Goal: Task Accomplishment & Management: Complete application form

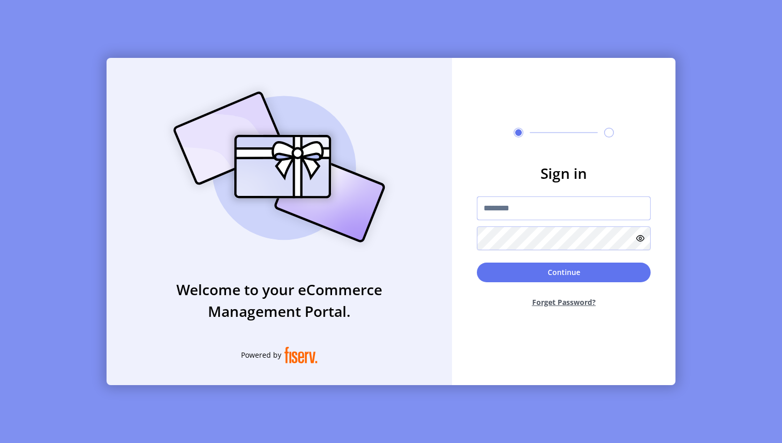
type input "**********"
click at [511, 276] on button "Continue" at bounding box center [564, 273] width 174 height 20
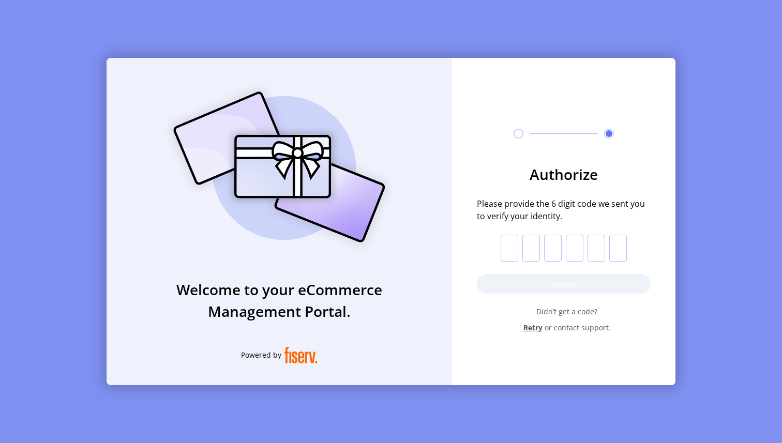
click at [508, 245] on input "text" at bounding box center [510, 248] width 18 height 27
paste input "*"
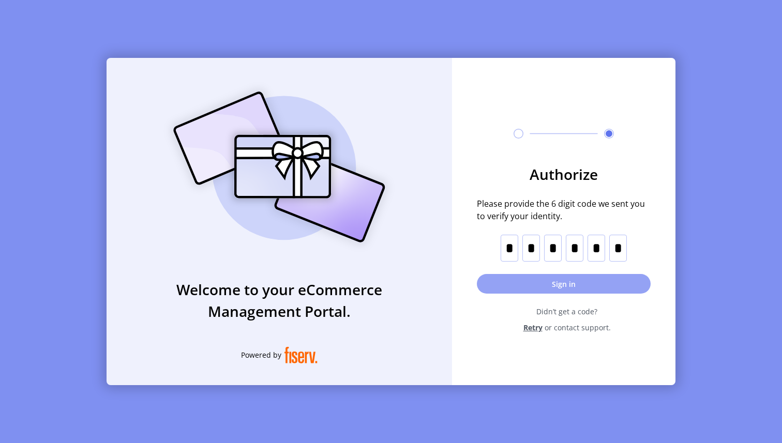
type input "*"
click at [532, 285] on button "Sign in" at bounding box center [564, 284] width 174 height 20
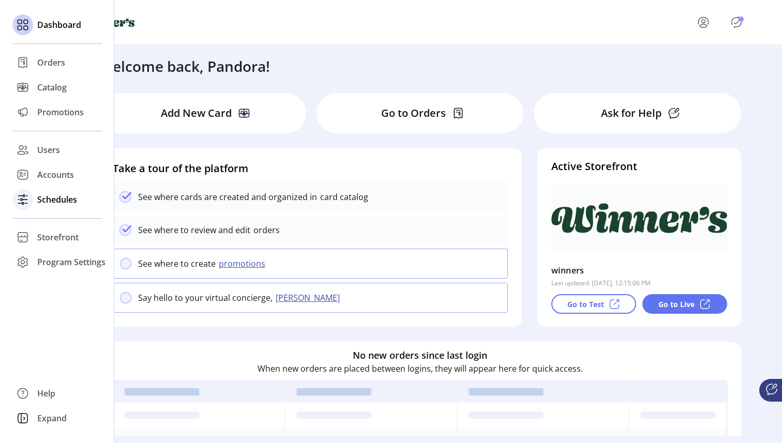
click at [25, 197] on icon at bounding box center [22, 199] width 17 height 17
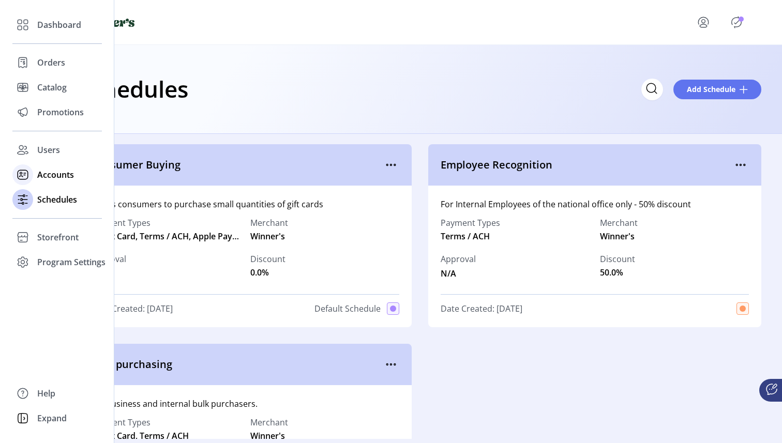
click at [27, 173] on icon at bounding box center [22, 175] width 17 height 17
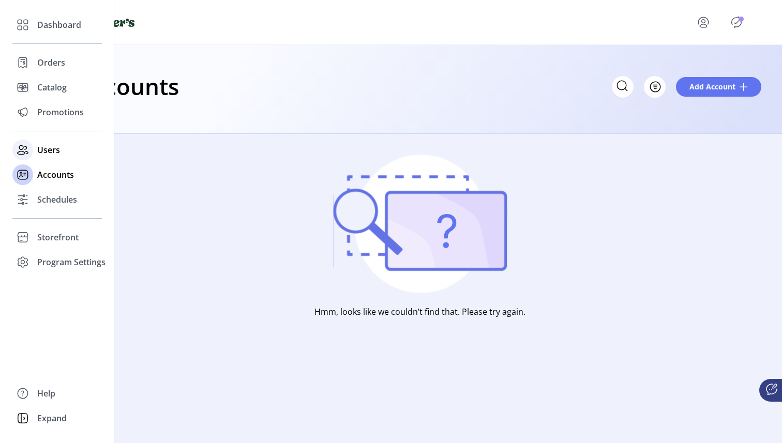
click at [23, 147] on icon at bounding box center [22, 149] width 8 height 9
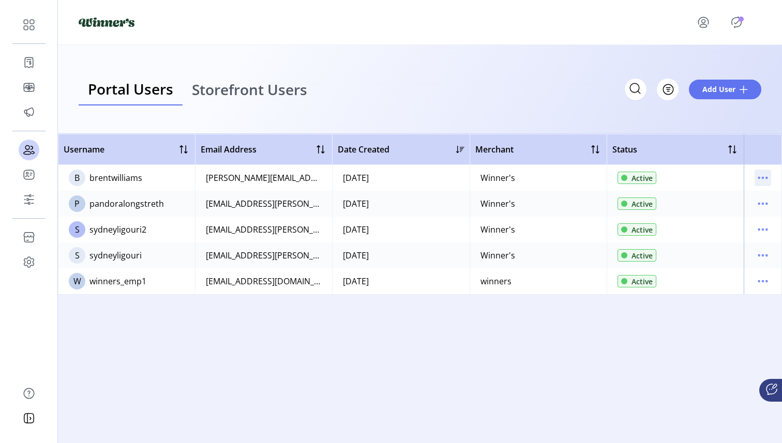
click at [767, 179] on icon "menu" at bounding box center [763, 178] width 17 height 17
click at [766, 179] on icon "menu" at bounding box center [763, 178] width 17 height 17
click at [762, 276] on icon "menu" at bounding box center [763, 281] width 17 height 17
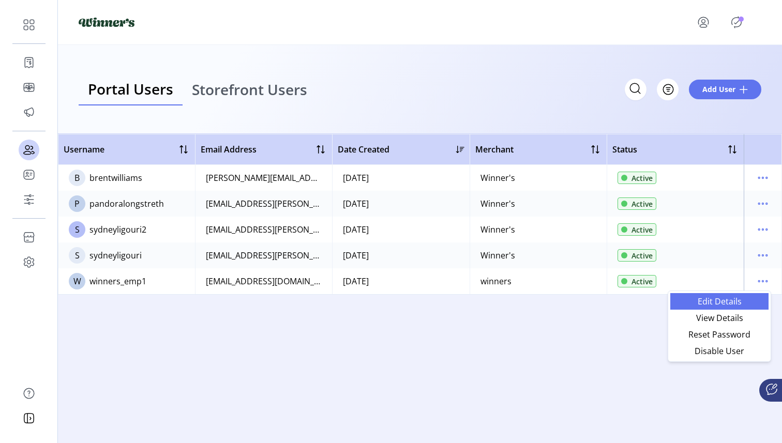
click at [719, 299] on span "Edit Details" at bounding box center [720, 301] width 86 height 8
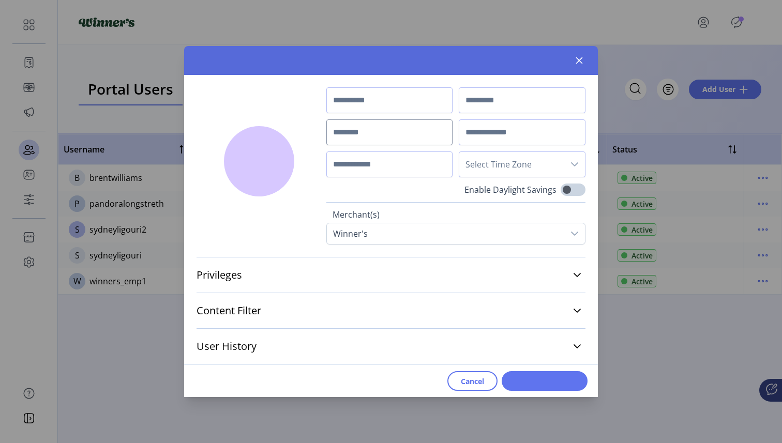
type input "**********"
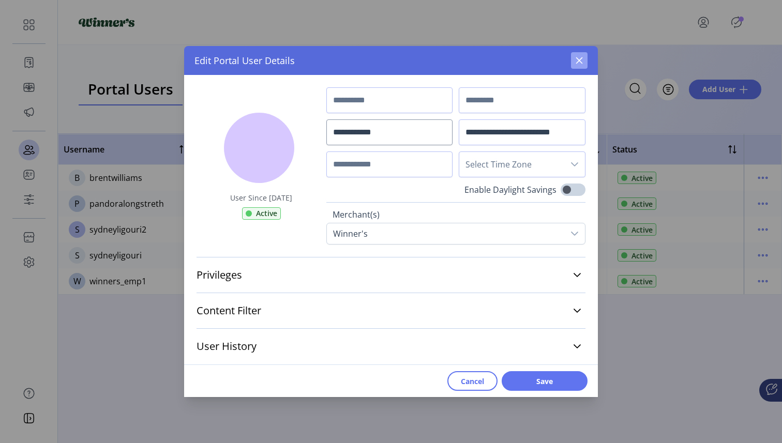
click at [580, 63] on icon "button" at bounding box center [579, 60] width 8 height 8
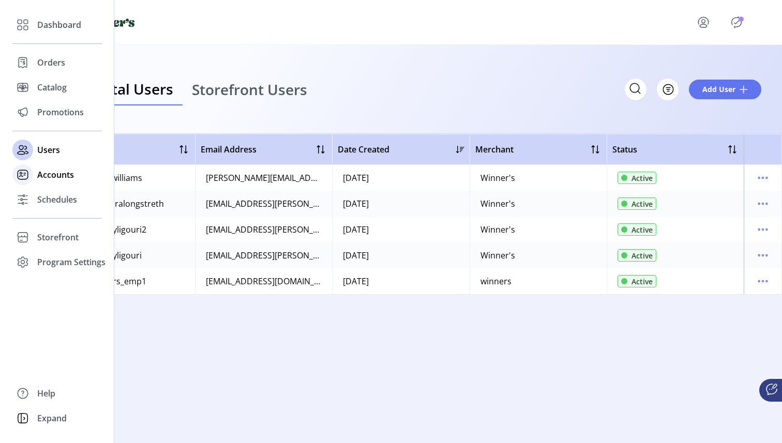
click at [24, 174] on icon at bounding box center [22, 175] width 17 height 17
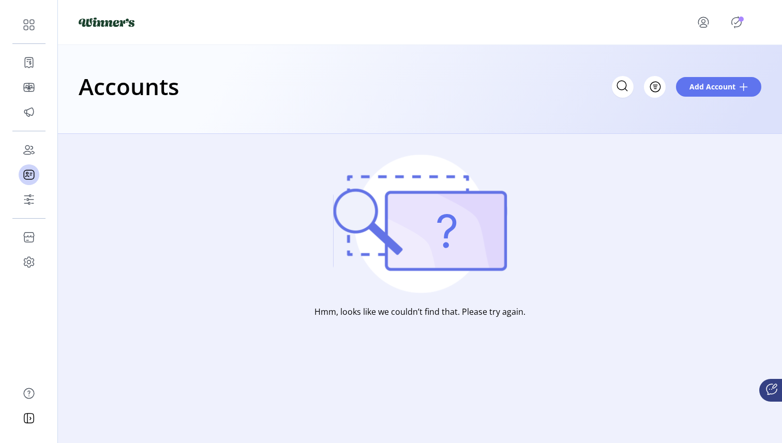
click at [709, 18] on icon "menu" at bounding box center [703, 22] width 17 height 17
click at [707, 70] on span "Sign Out" at bounding box center [728, 67] width 78 height 8
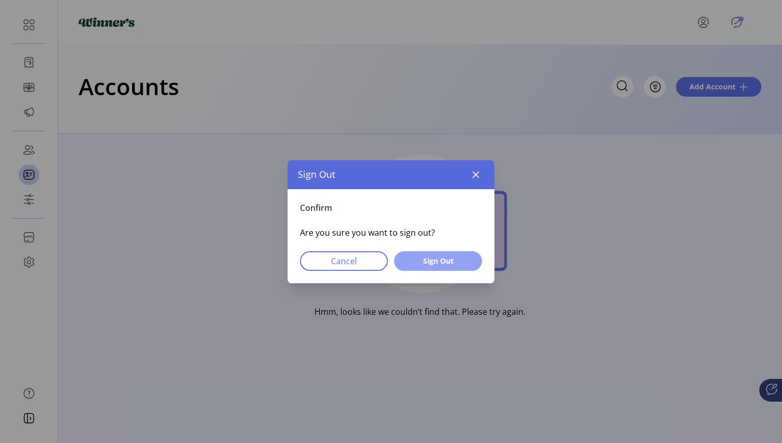
click at [440, 256] on span "Sign Out" at bounding box center [438, 261] width 61 height 11
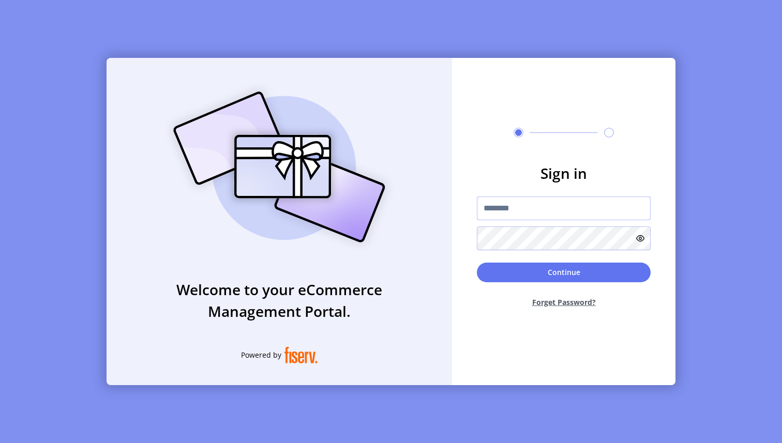
click at [506, 217] on input "text" at bounding box center [564, 209] width 174 height 24
type input "**********"
click at [509, 274] on button "Continue" at bounding box center [564, 273] width 174 height 20
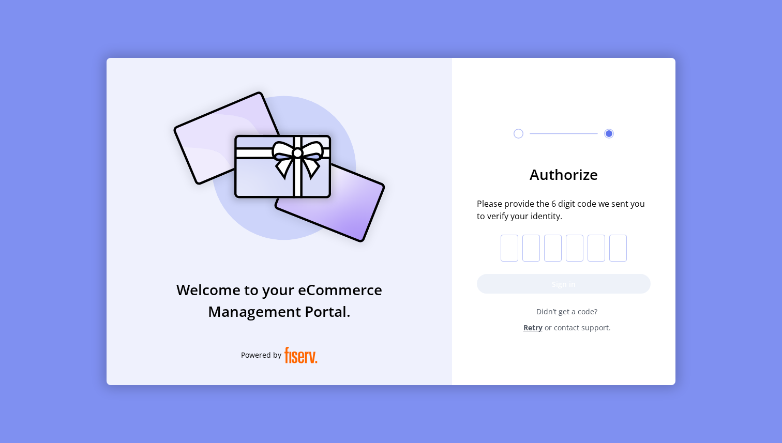
click at [509, 250] on input "text" at bounding box center [510, 248] width 18 height 27
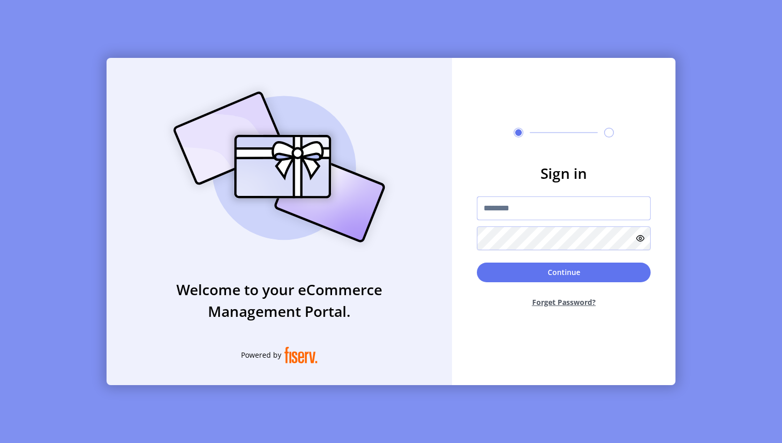
click at [521, 214] on input "text" at bounding box center [564, 209] width 174 height 24
type input "*********"
click at [601, 273] on button "Continue" at bounding box center [564, 273] width 174 height 20
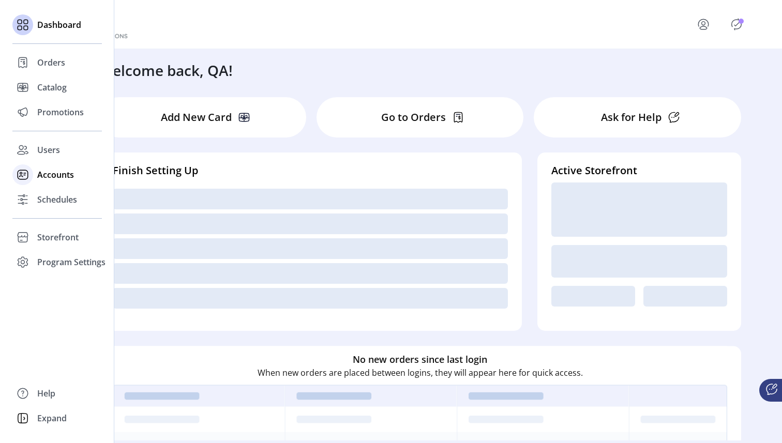
click at [30, 171] on icon at bounding box center [22, 175] width 17 height 17
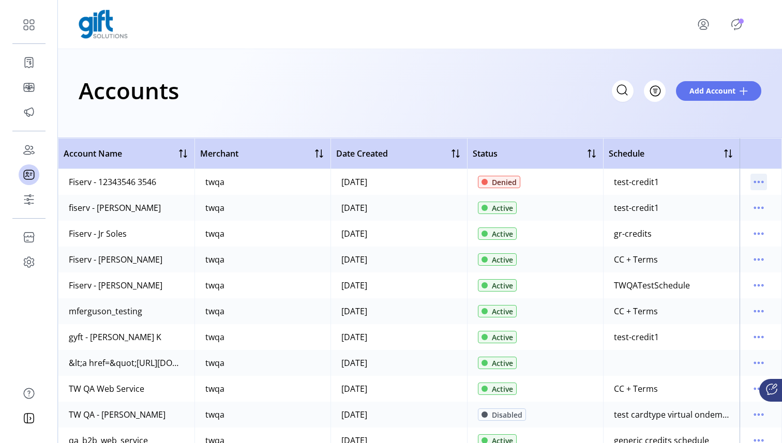
click at [757, 187] on icon "menu" at bounding box center [759, 182] width 17 height 17
click at [730, 202] on span "View Details" at bounding box center [710, 202] width 86 height 8
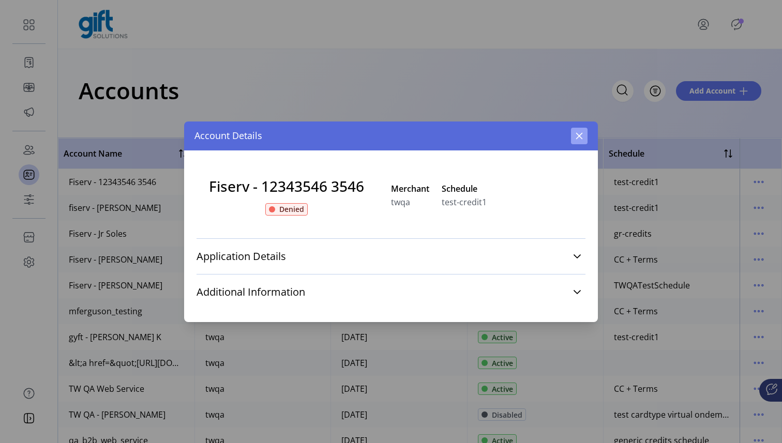
click at [577, 132] on icon "button" at bounding box center [579, 136] width 8 height 8
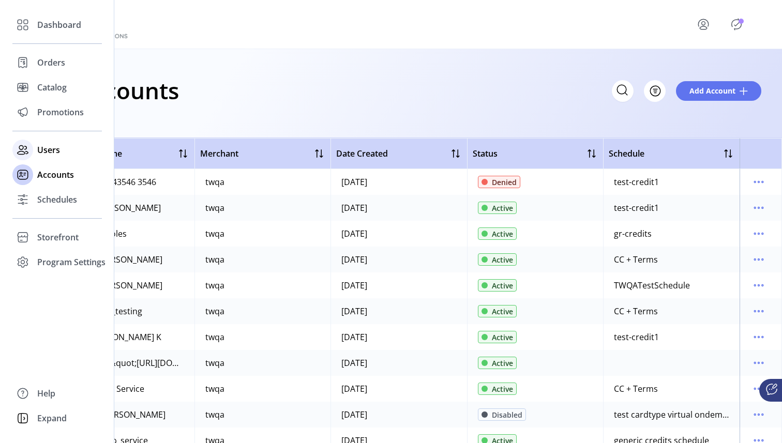
click at [18, 157] on icon at bounding box center [22, 150] width 17 height 17
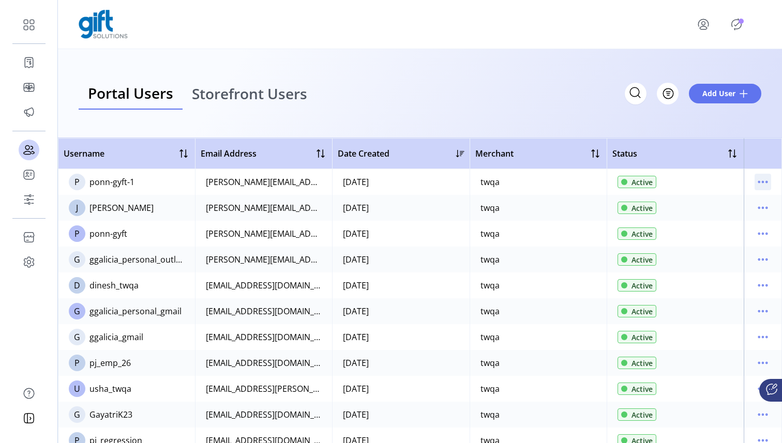
click at [755, 185] on icon "menu" at bounding box center [763, 182] width 17 height 17
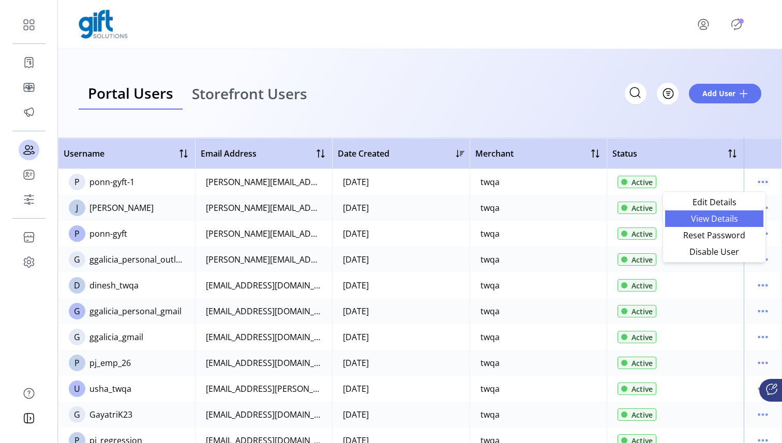
click at [730, 217] on span "View Details" at bounding box center [714, 219] width 86 height 8
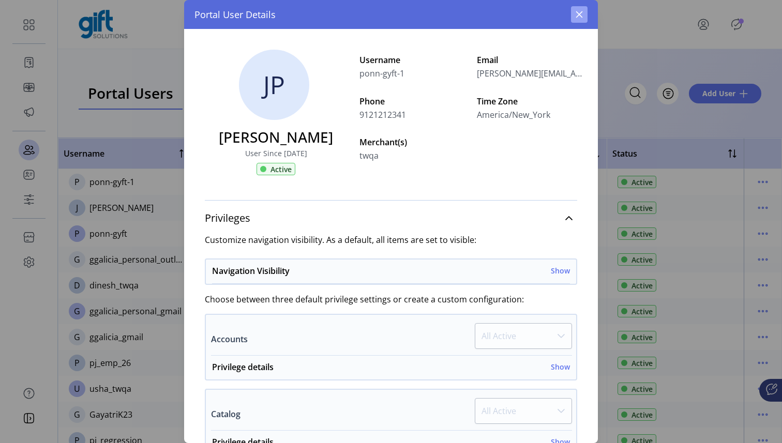
click at [581, 14] on icon "button" at bounding box center [579, 14] width 8 height 8
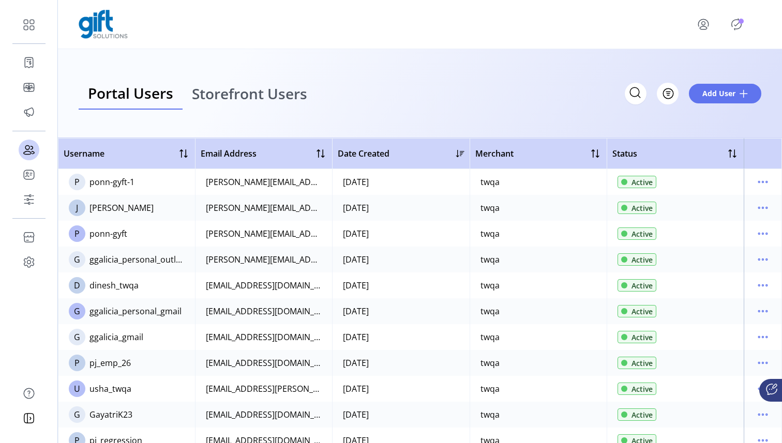
click at [242, 95] on span "Storefront Users" at bounding box center [249, 93] width 115 height 14
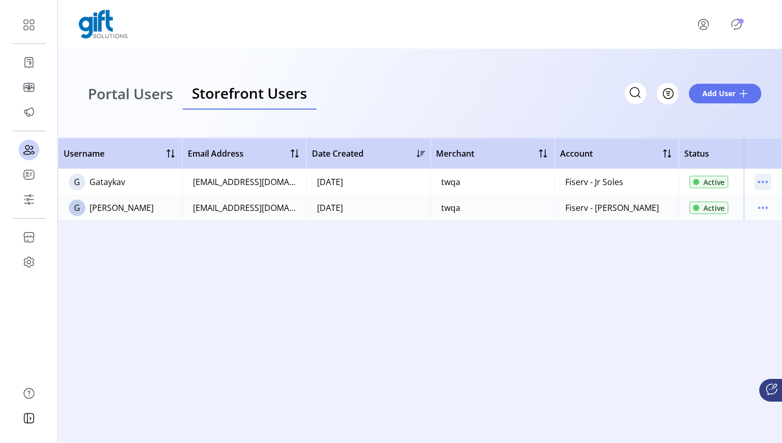
click at [758, 182] on icon "menu" at bounding box center [763, 182] width 17 height 17
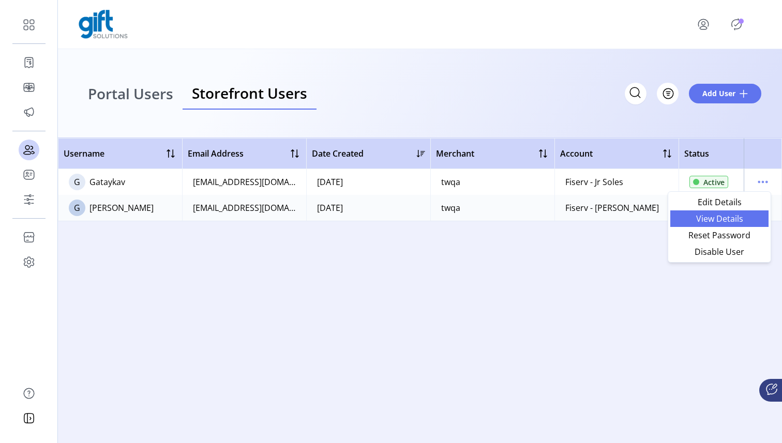
click at [735, 216] on span "View Details" at bounding box center [720, 219] width 86 height 8
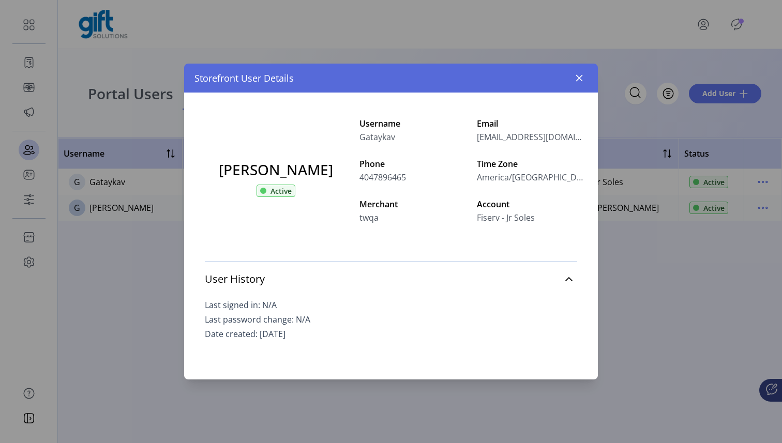
drag, startPoint x: 472, startPoint y: 203, endPoint x: 531, endPoint y: 219, distance: 61.5
click at [531, 219] on div "Account Fiserv - Jr Soles" at bounding box center [531, 211] width 109 height 26
click at [578, 78] on icon "button" at bounding box center [579, 78] width 8 height 8
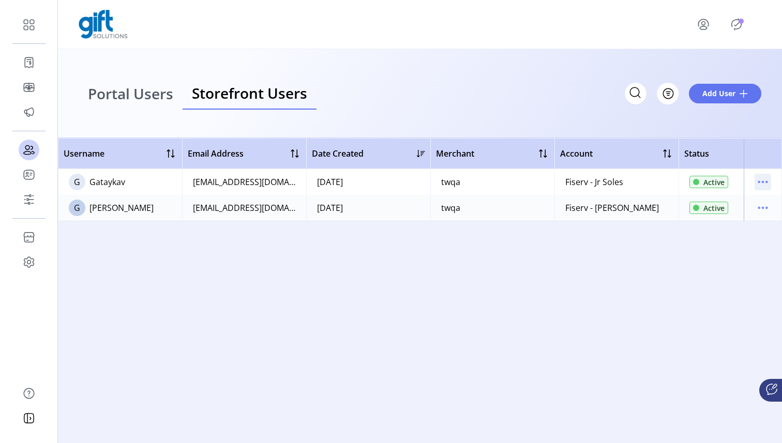
click at [767, 184] on icon "menu" at bounding box center [763, 182] width 17 height 17
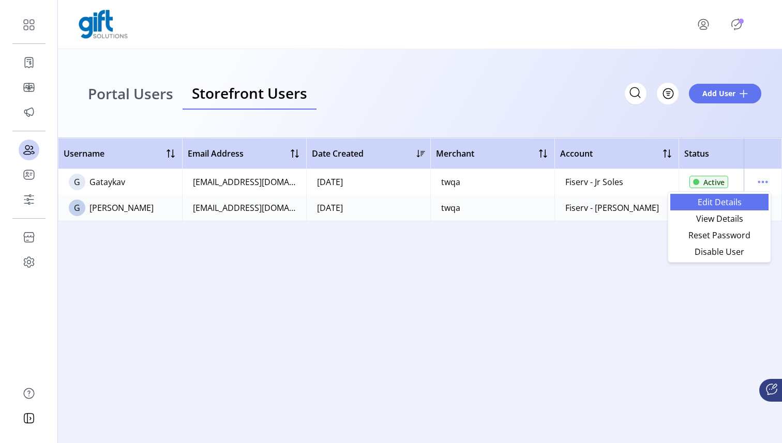
click at [734, 204] on span "Edit Details" at bounding box center [720, 202] width 86 height 8
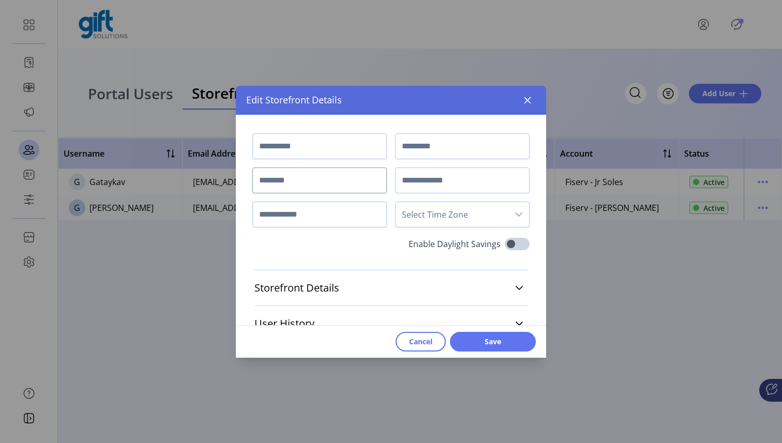
type input "*******"
type input "******"
type input "********"
type input "**********"
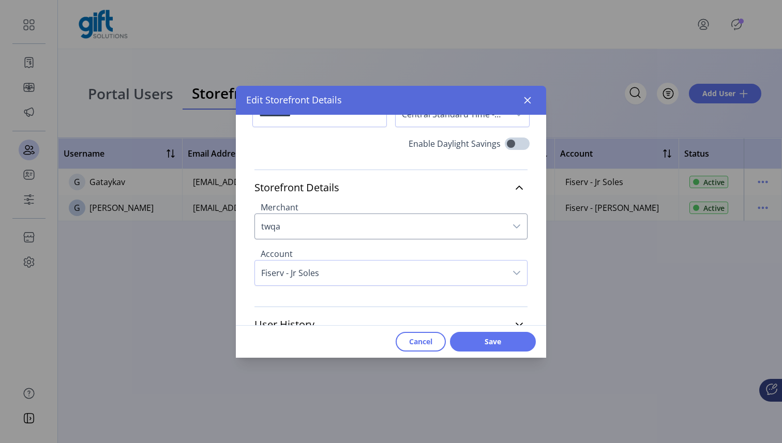
scroll to position [106, 0]
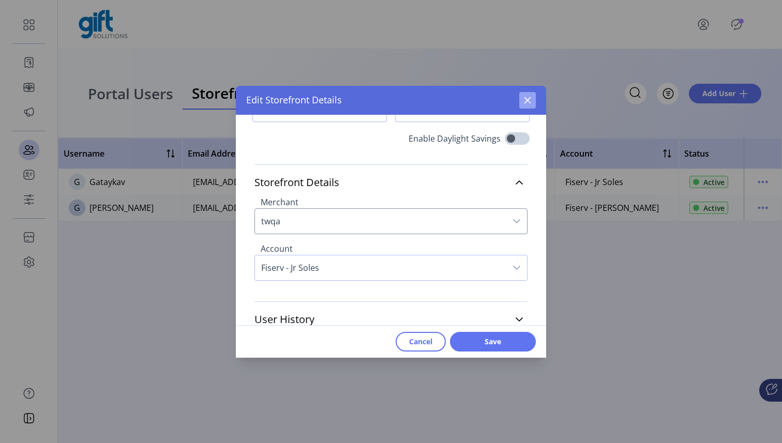
click at [530, 98] on icon "button" at bounding box center [527, 100] width 8 height 8
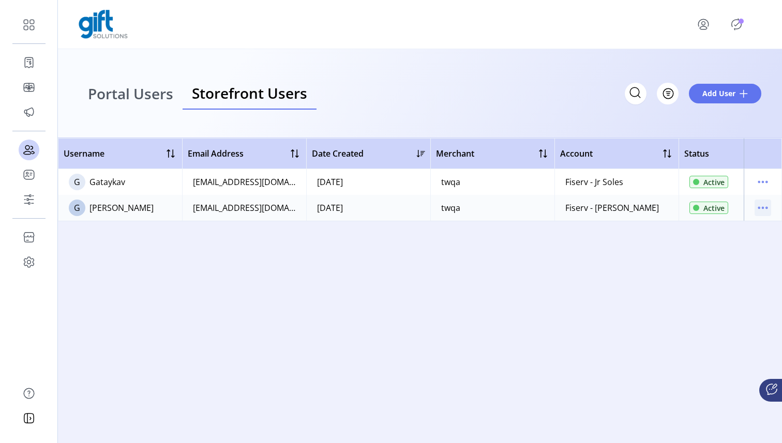
click at [755, 206] on icon "menu" at bounding box center [763, 208] width 17 height 17
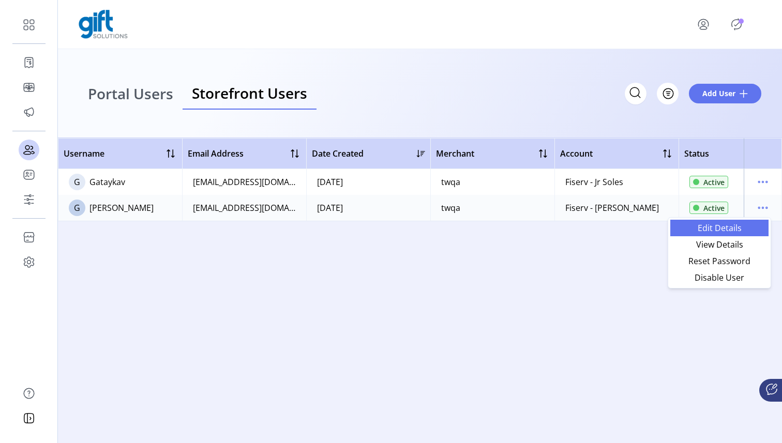
click at [729, 231] on span "Edit Details" at bounding box center [720, 228] width 86 height 8
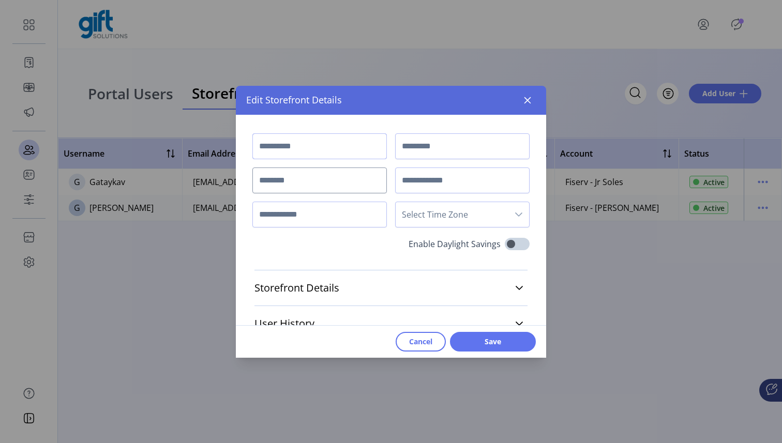
type input "*********"
type input "**********"
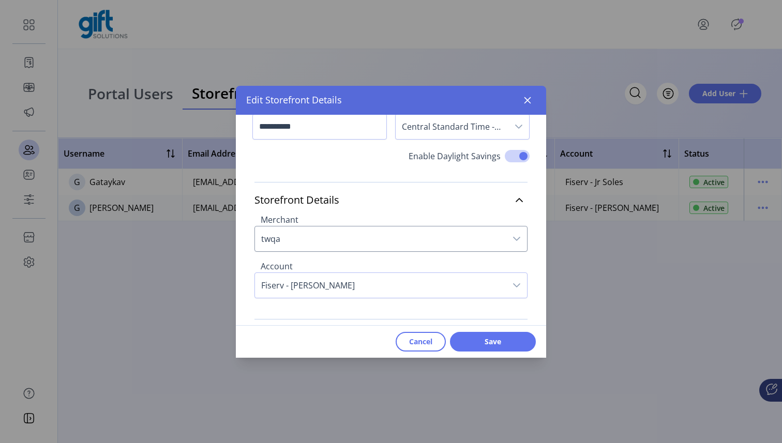
scroll to position [106, 0]
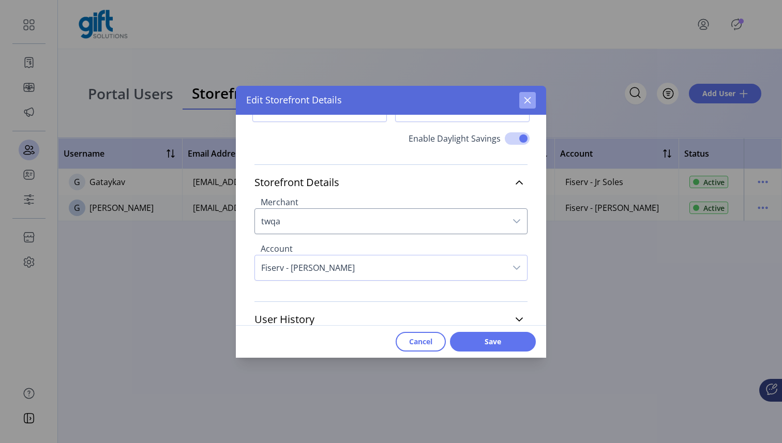
click at [527, 100] on icon "button" at bounding box center [527, 100] width 8 height 8
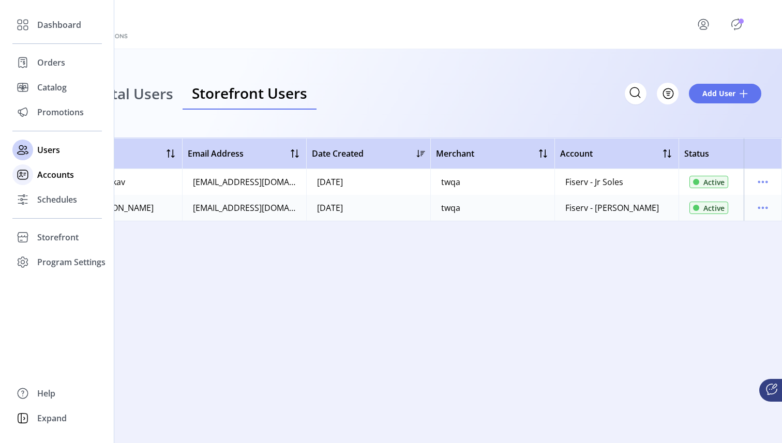
click at [26, 178] on rect at bounding box center [23, 174] width 10 height 9
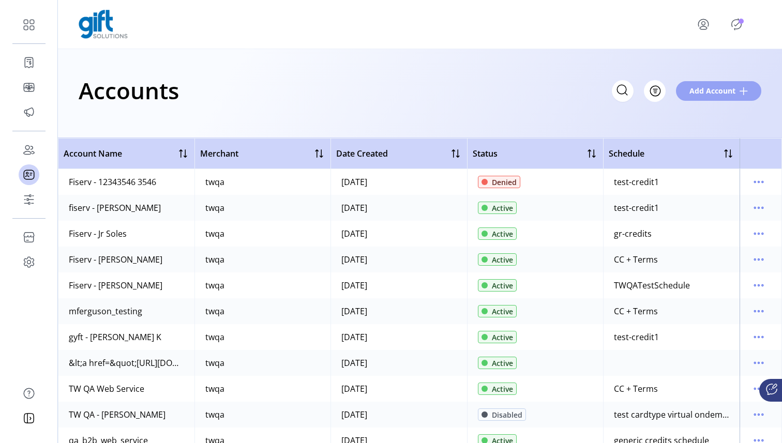
click at [697, 91] on span "Add Account" at bounding box center [712, 90] width 46 height 11
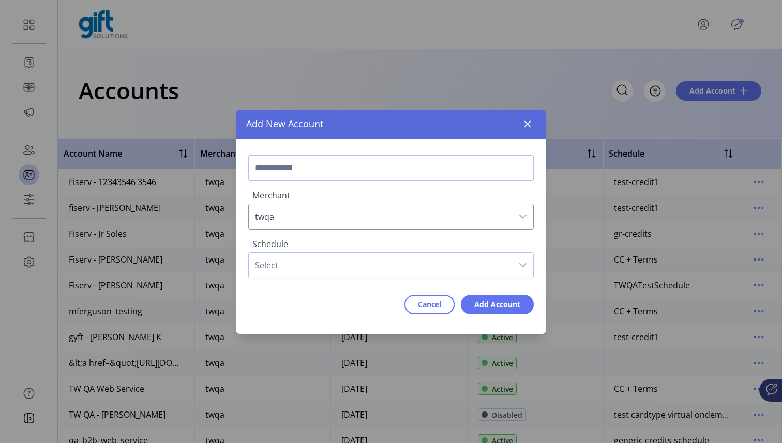
click at [388, 173] on input "text" at bounding box center [391, 168] width 286 height 26
click at [395, 264] on span "Select" at bounding box center [381, 265] width 264 height 25
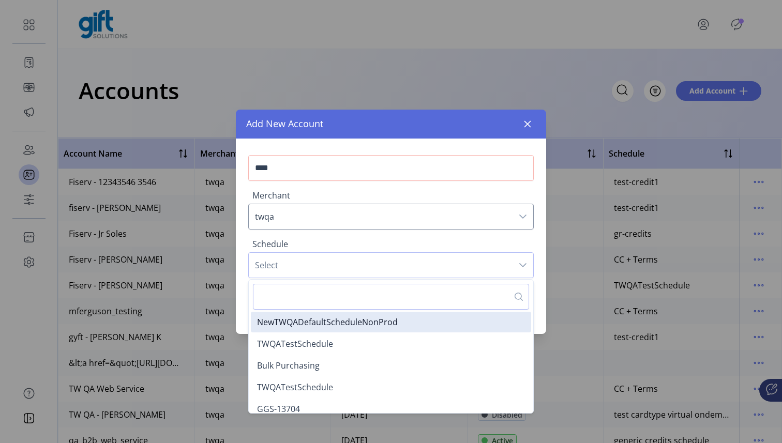
click at [395, 264] on span "Select" at bounding box center [381, 265] width 264 height 25
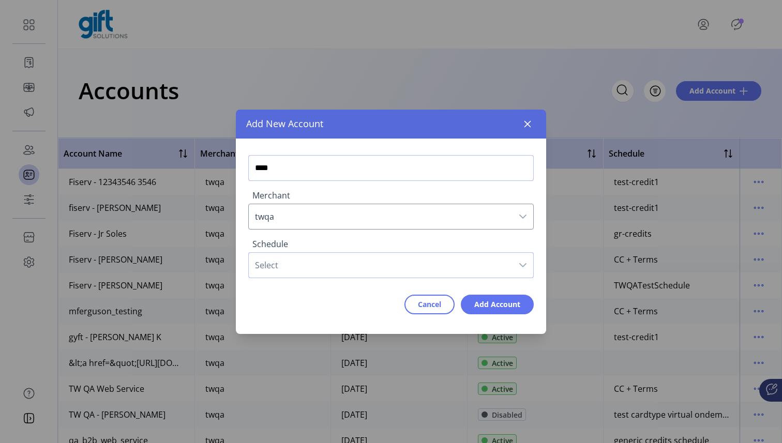
click at [372, 171] on input "****" at bounding box center [391, 168] width 286 height 26
type input "*******"
click at [484, 305] on span "Add Account" at bounding box center [497, 304] width 46 height 11
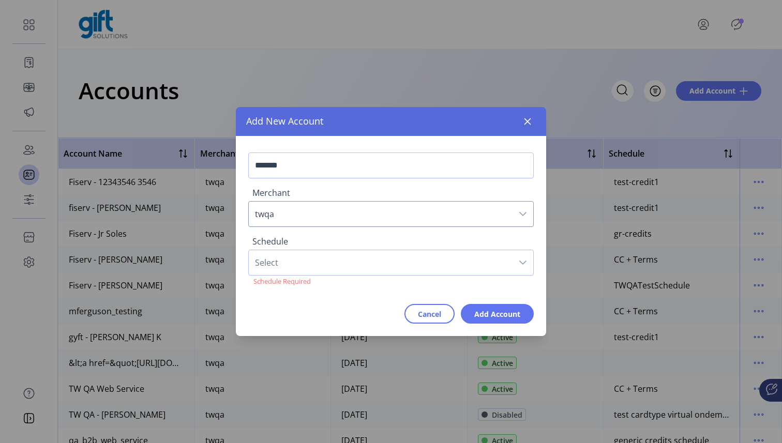
click at [421, 248] on div "Schedule Select Schedule Required" at bounding box center [391, 261] width 286 height 61
click at [421, 263] on span "Select" at bounding box center [381, 262] width 264 height 25
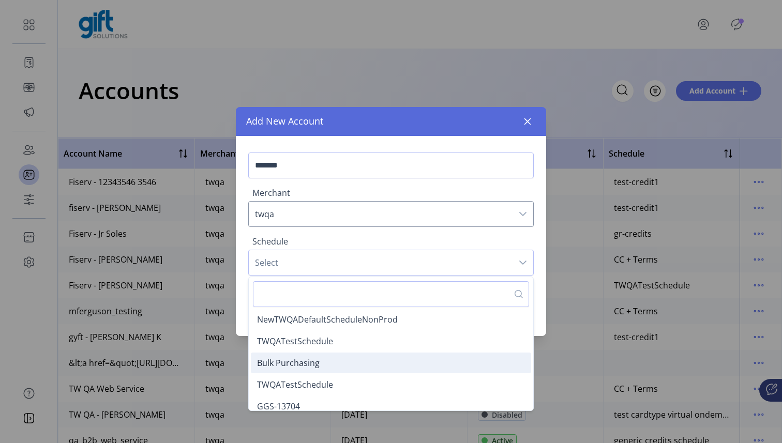
click at [384, 359] on li "Bulk Purchasing" at bounding box center [391, 363] width 280 height 21
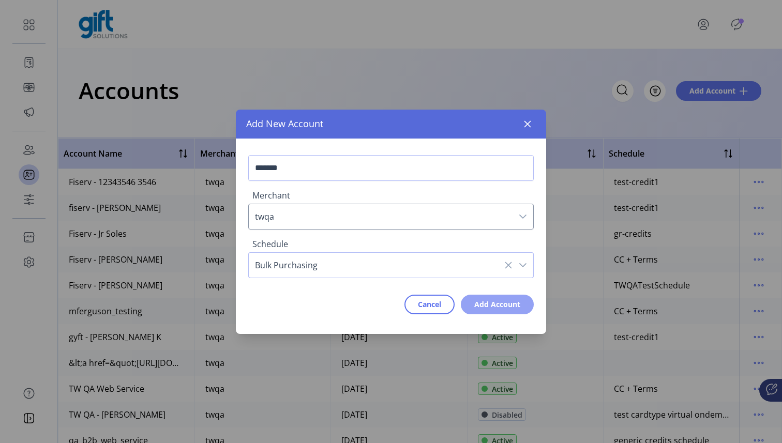
click at [505, 299] on span "Add Account" at bounding box center [497, 304] width 46 height 11
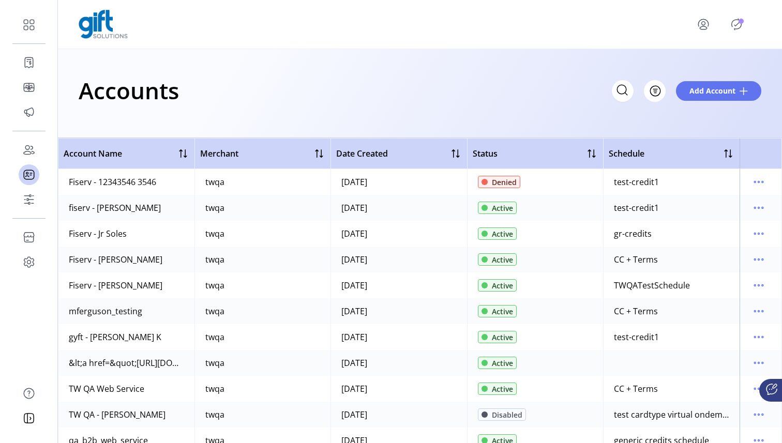
click at [382, 154] on span "Date Created" at bounding box center [362, 153] width 52 height 12
click at [453, 151] on div at bounding box center [455, 153] width 12 height 12
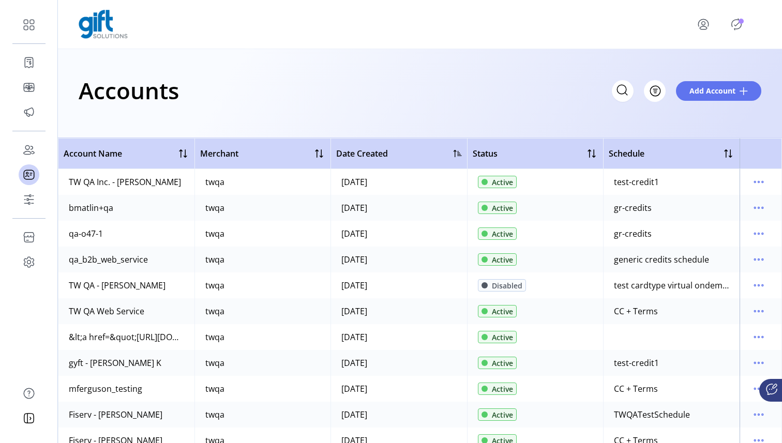
click at [454, 151] on div at bounding box center [458, 153] width 8 height 8
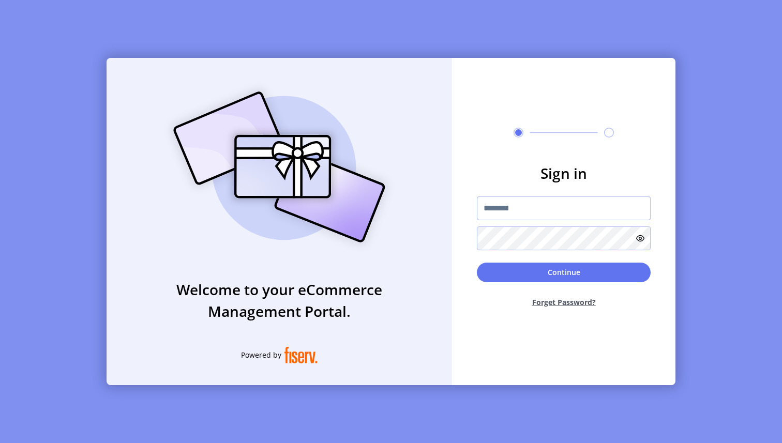
click at [541, 207] on input "text" at bounding box center [564, 209] width 174 height 24
type input "*********"
click at [529, 279] on button "Continue" at bounding box center [564, 273] width 174 height 20
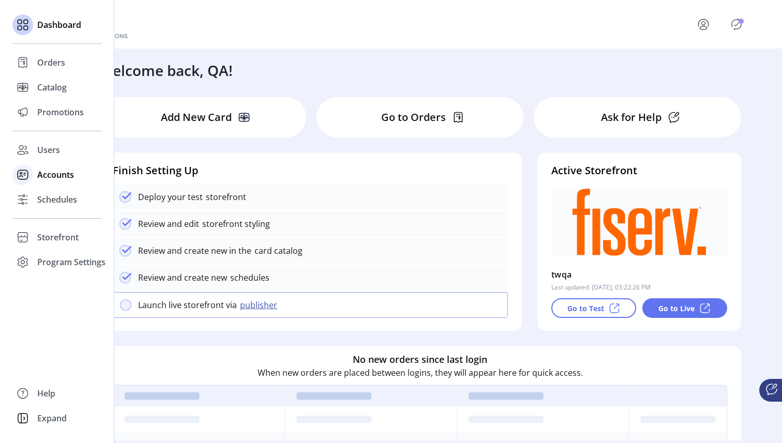
click at [18, 177] on rect at bounding box center [23, 174] width 10 height 9
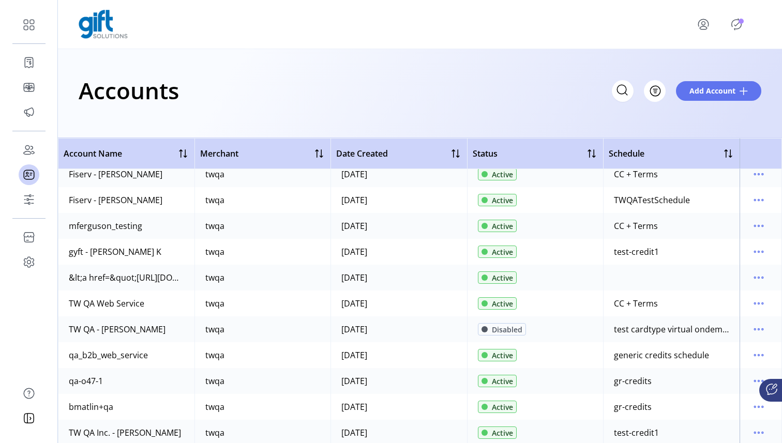
scroll to position [88, 0]
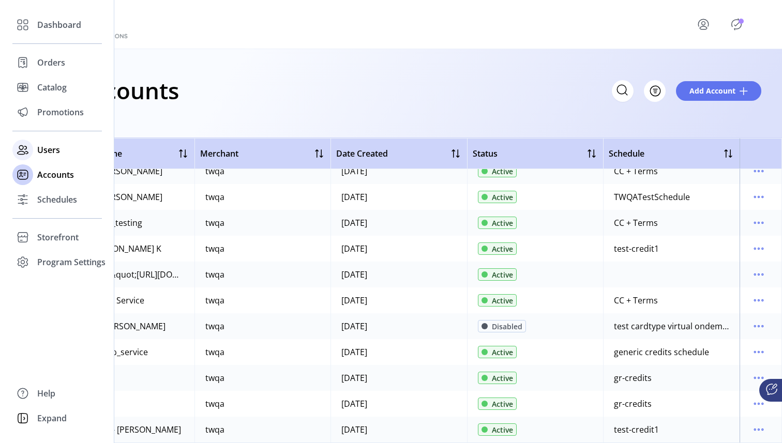
click at [23, 145] on icon at bounding box center [22, 150] width 17 height 17
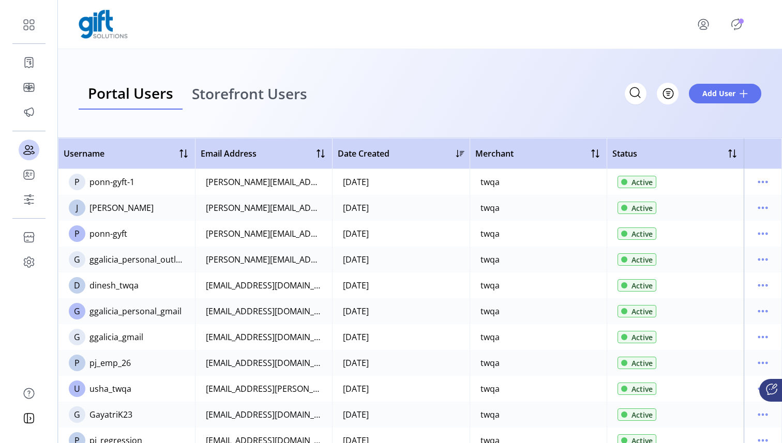
click at [261, 97] on span "Storefront Users" at bounding box center [249, 93] width 115 height 14
